Goal: Find specific page/section: Find specific page/section

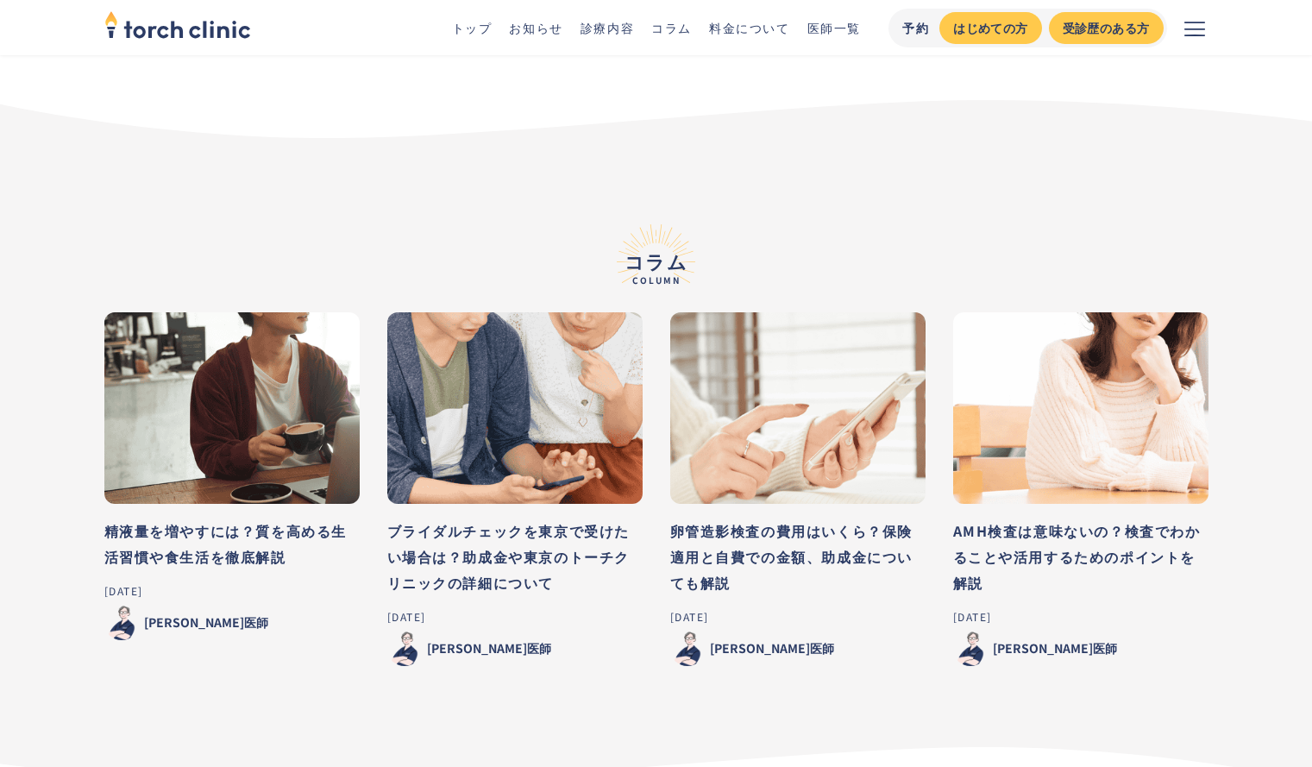
scroll to position [8285, 0]
click at [556, 25] on link "お知らせ" at bounding box center [535, 27] width 53 height 17
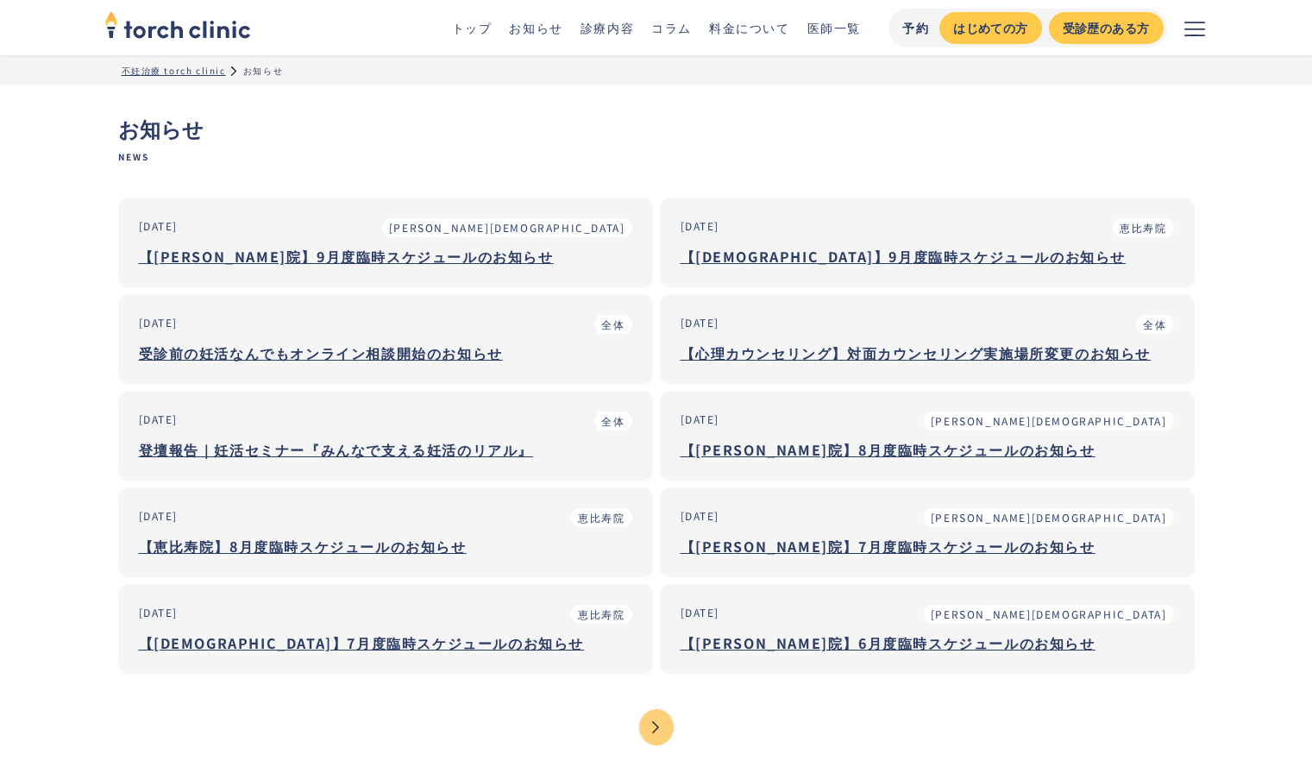
click at [617, 28] on link "診療内容" at bounding box center [607, 27] width 53 height 17
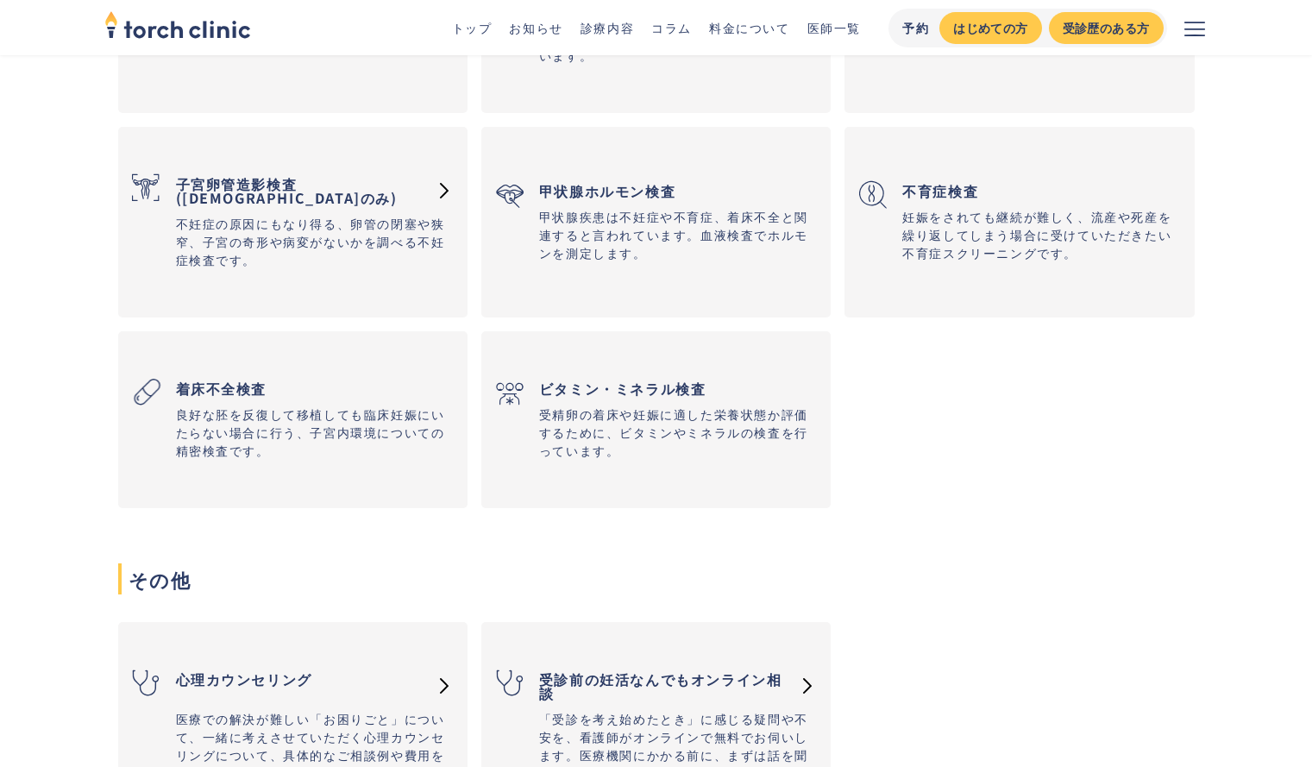
scroll to position [2871, 0]
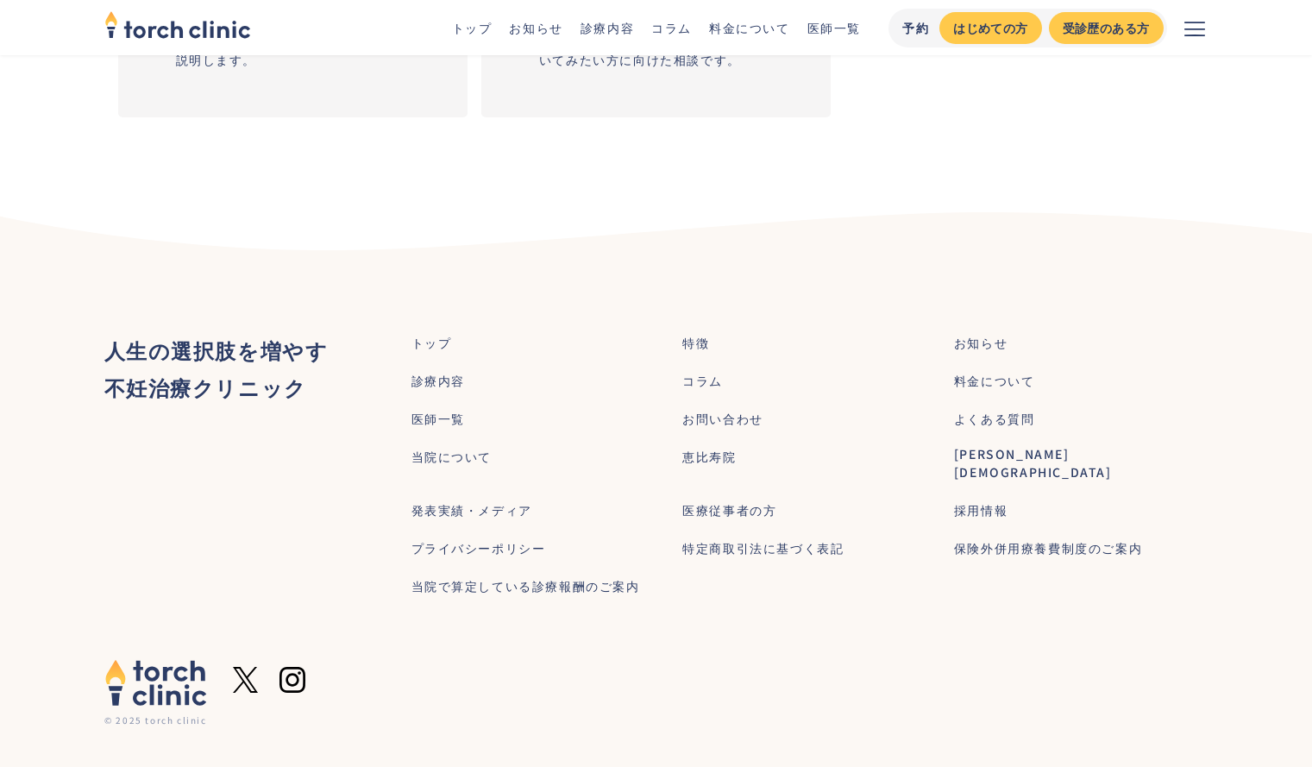
click at [707, 459] on div "恵比寿院" at bounding box center [709, 457] width 53 height 18
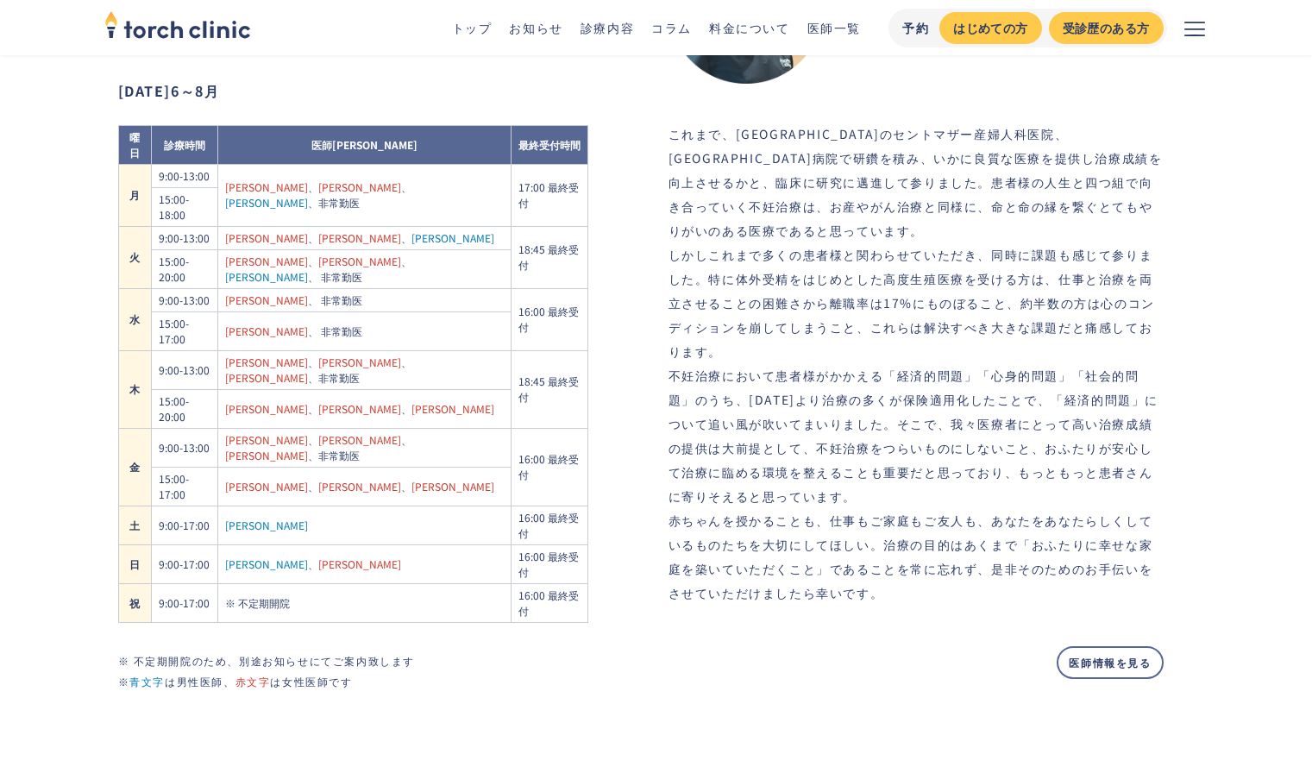
scroll to position [1078, 0]
